Goal: Share content

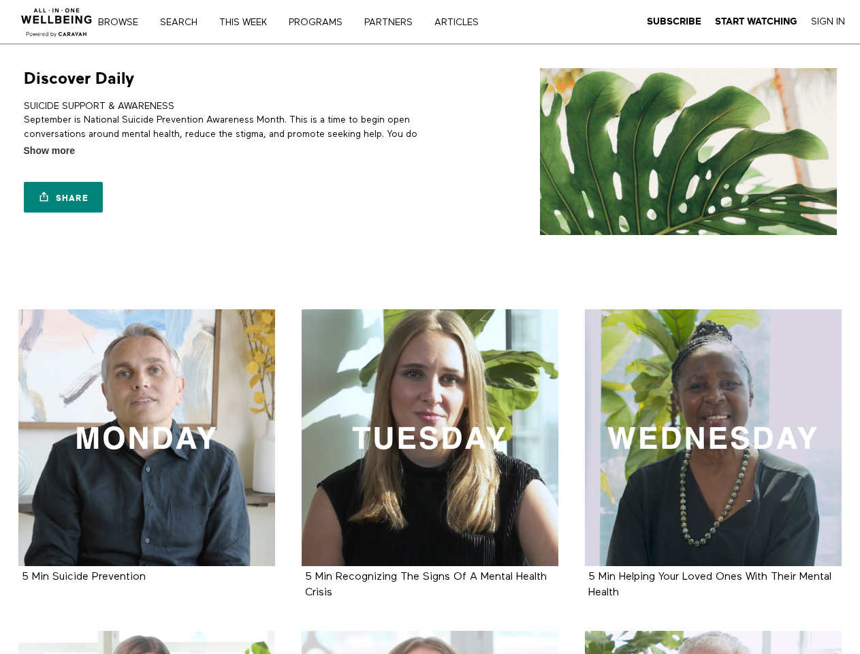
click at [185, 22] on link "Search" at bounding box center [183, 23] width 57 height 10
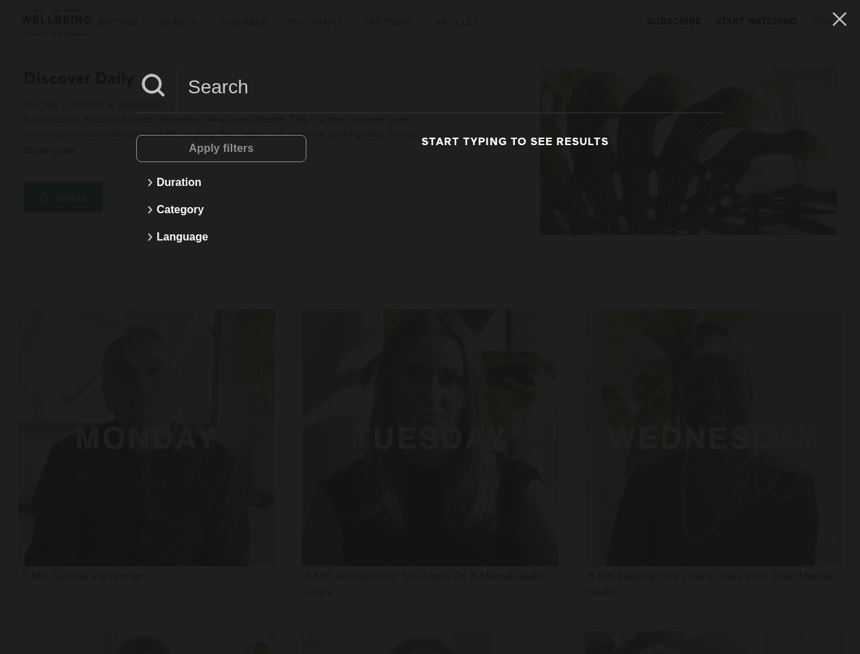
click at [63, 197] on link "Share" at bounding box center [63, 197] width 79 height 31
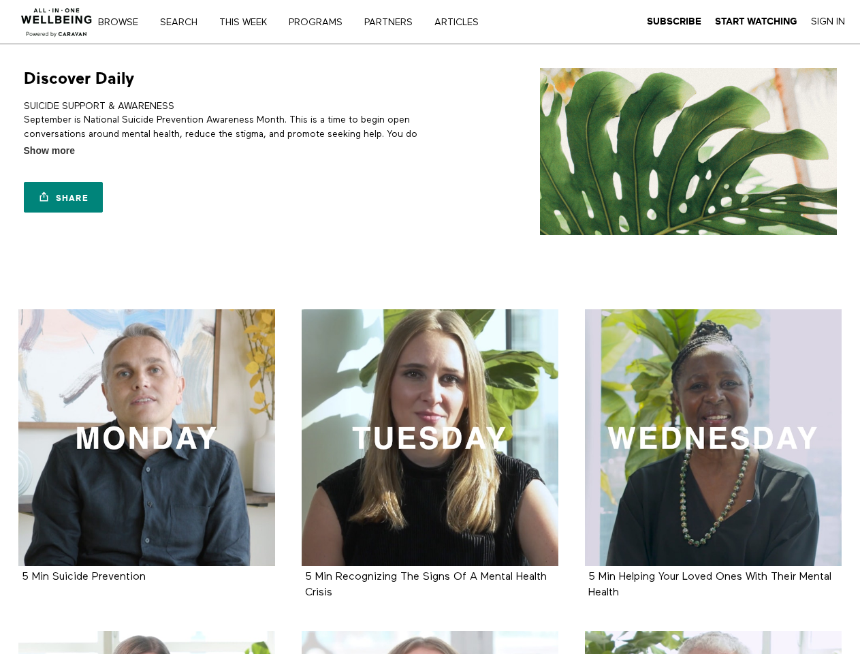
click at [185, 22] on link "Search" at bounding box center [183, 23] width 57 height 10
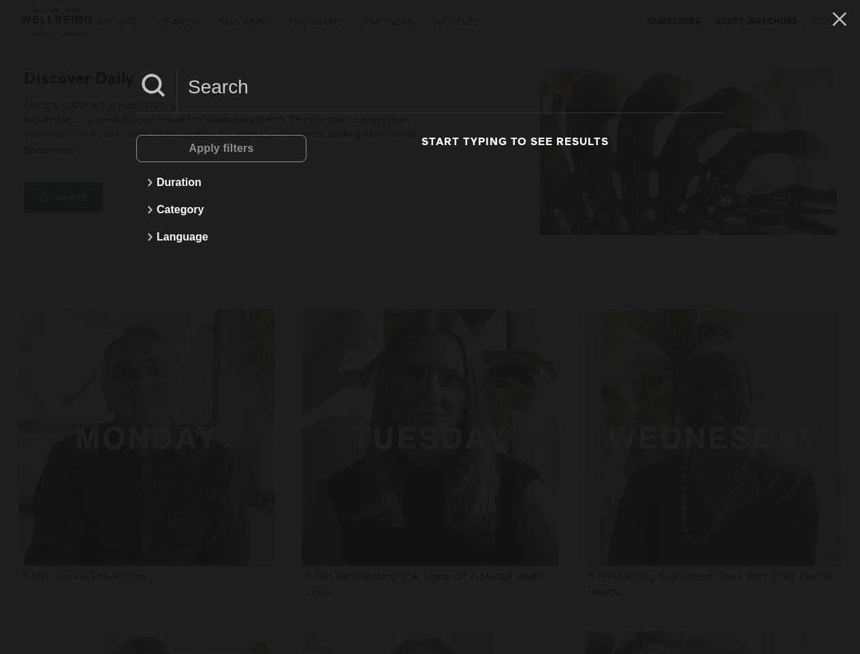
click at [63, 197] on main "Browse Search THIS WEEK PROGRAMS PARTNERS ARTICLES Subscribe Start Watching Sig…" at bounding box center [430, 661] width 860 height 1322
